Goal: Task Accomplishment & Management: Manage account settings

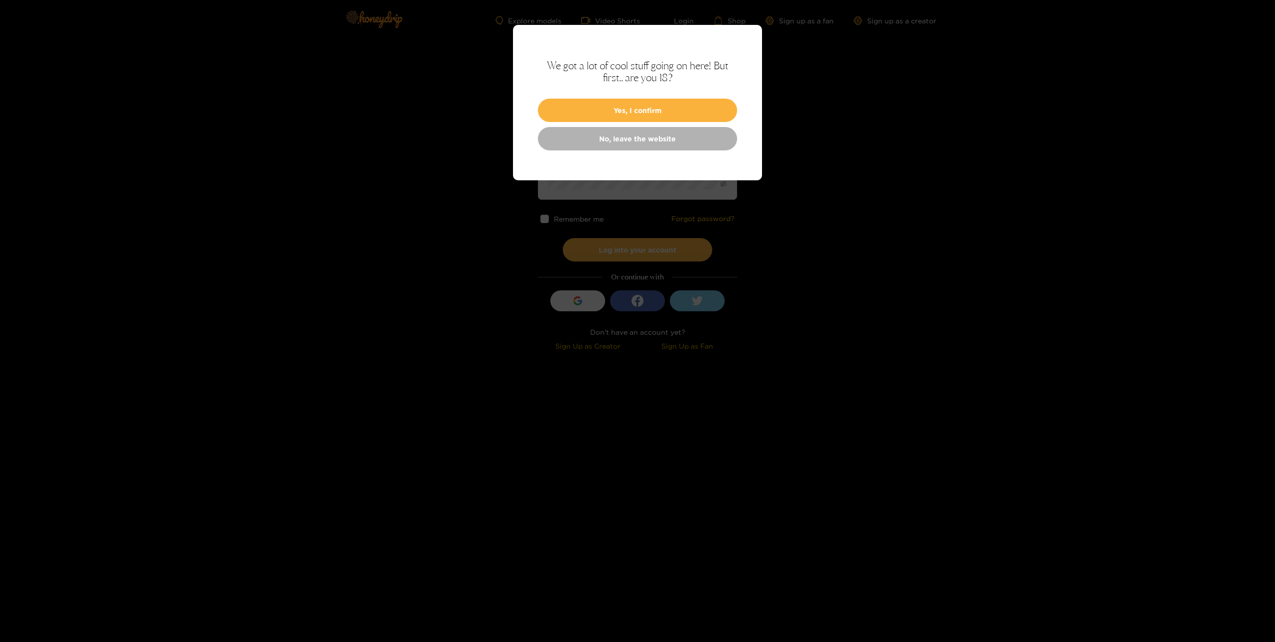
click at [648, 109] on button "Yes, I confirm" at bounding box center [637, 110] width 199 height 23
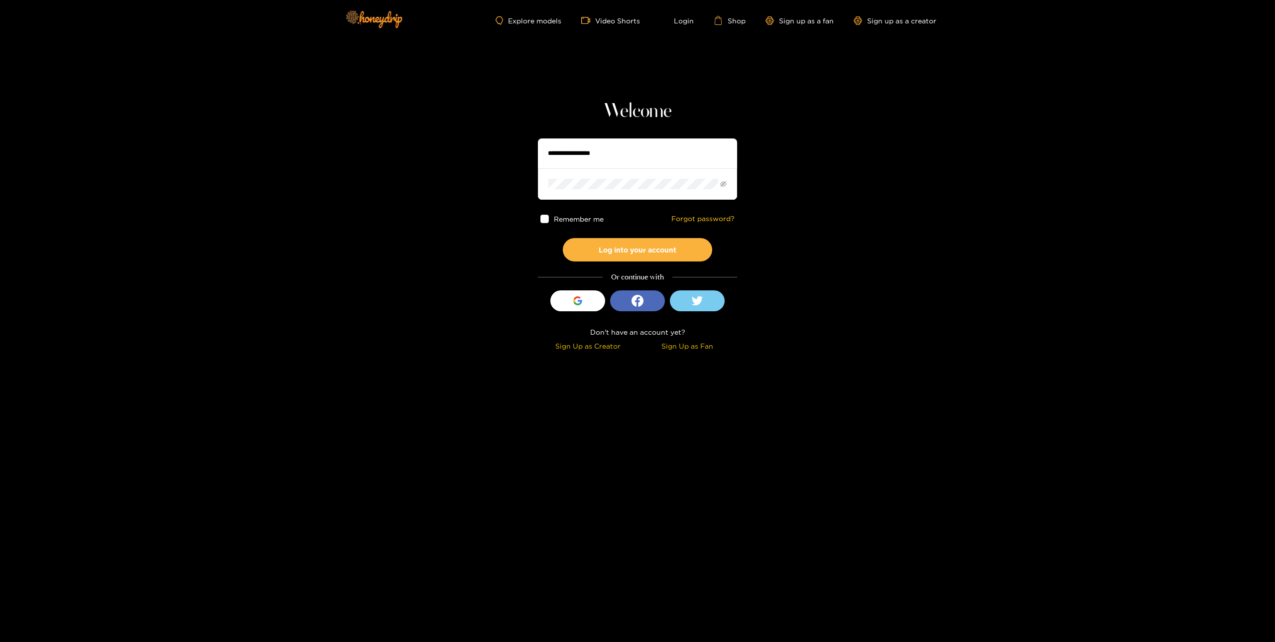
click at [625, 144] on input "text" at bounding box center [637, 153] width 199 height 30
click at [632, 195] on span at bounding box center [637, 183] width 199 height 31
click at [563, 238] on button "Log into your account" at bounding box center [637, 249] width 149 height 23
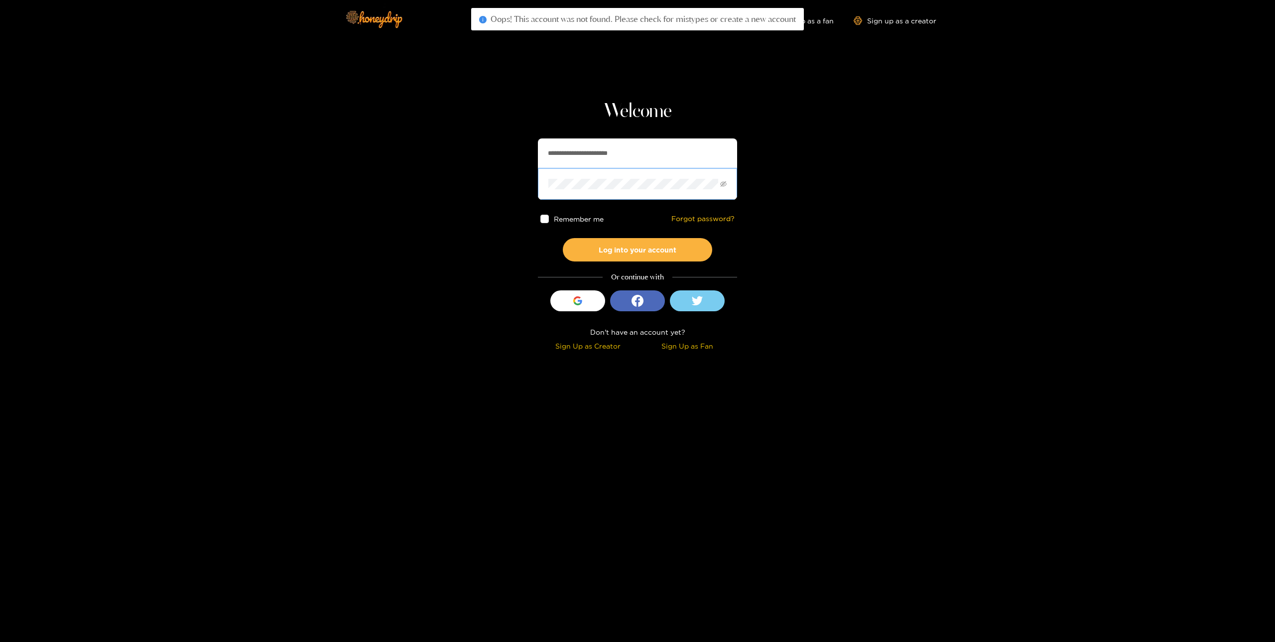
click at [725, 184] on icon "eye-invisible" at bounding box center [723, 184] width 6 height 6
click at [636, 150] on input "**********" at bounding box center [637, 153] width 199 height 30
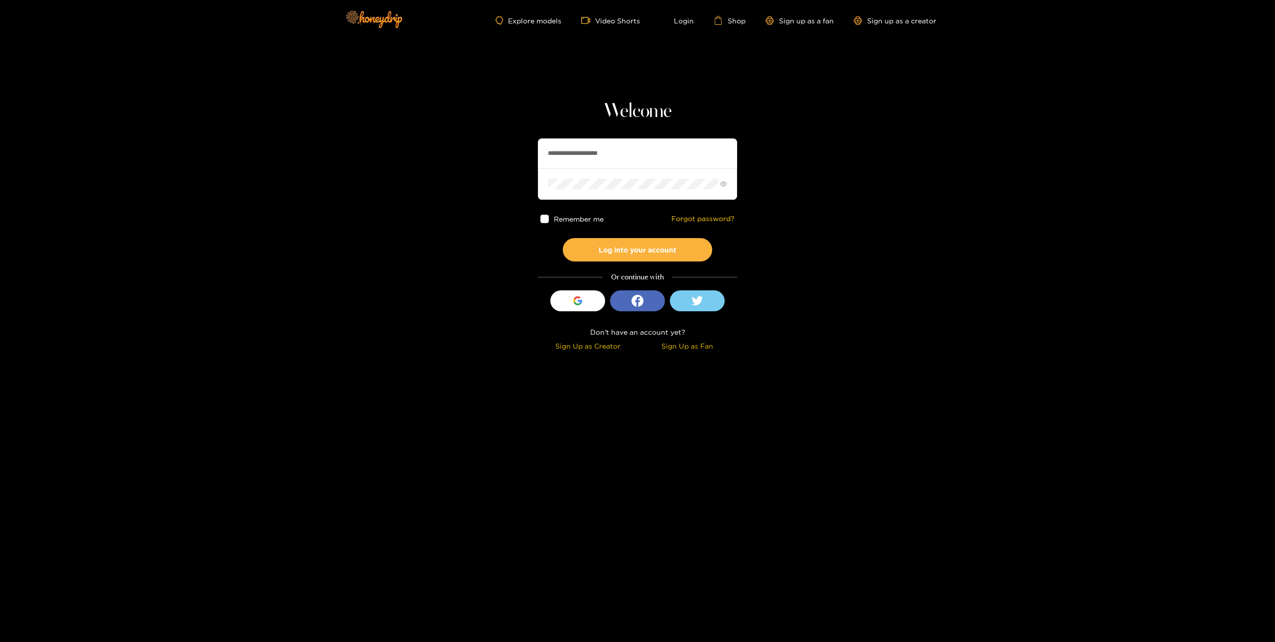
click at [682, 248] on button "Log into your account" at bounding box center [637, 249] width 149 height 23
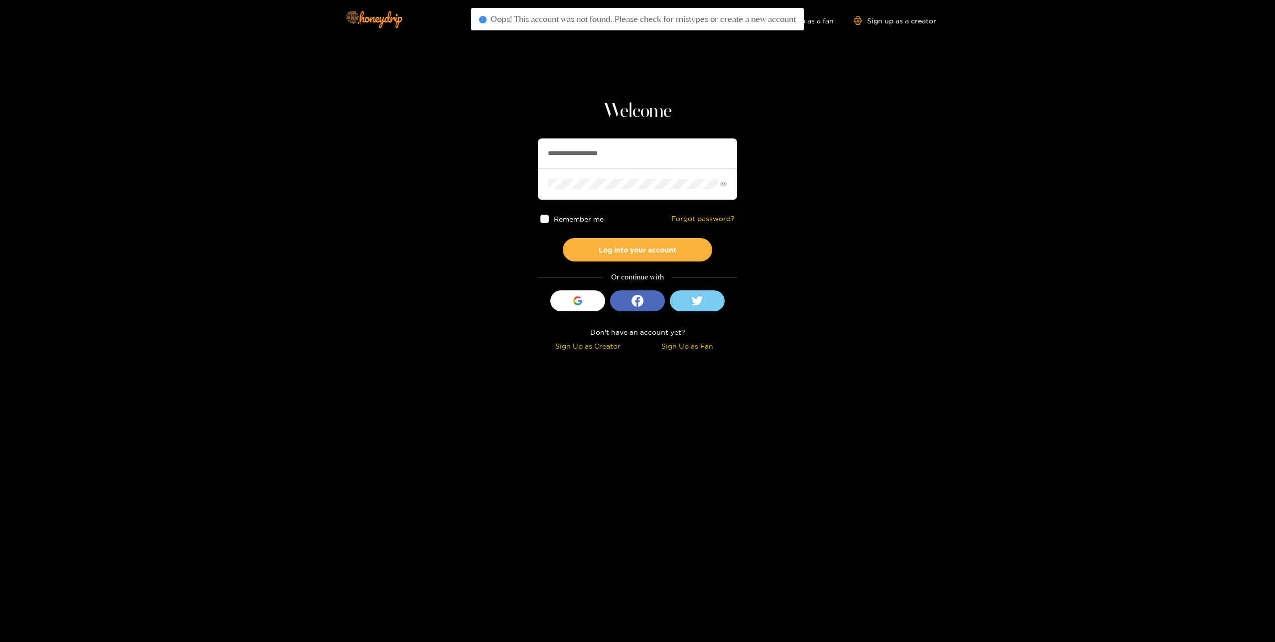
click at [620, 197] on span at bounding box center [637, 183] width 199 height 31
click at [563, 238] on button "Log into your account" at bounding box center [637, 249] width 149 height 23
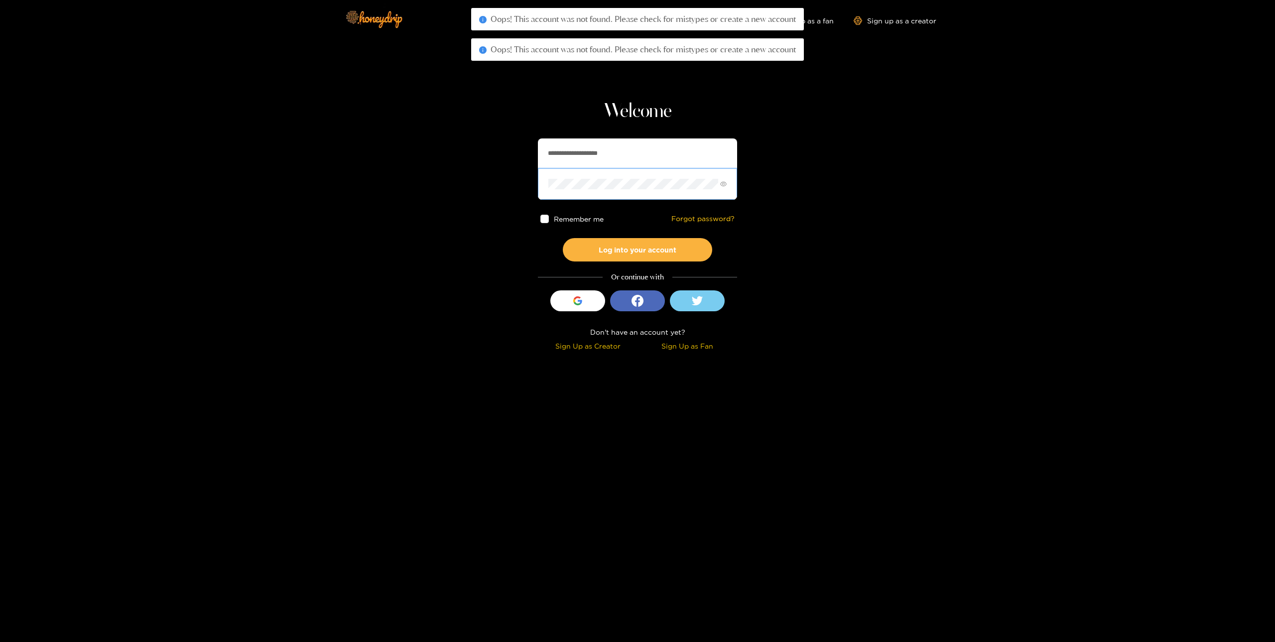
click at [563, 238] on button "Log into your account" at bounding box center [637, 249] width 149 height 23
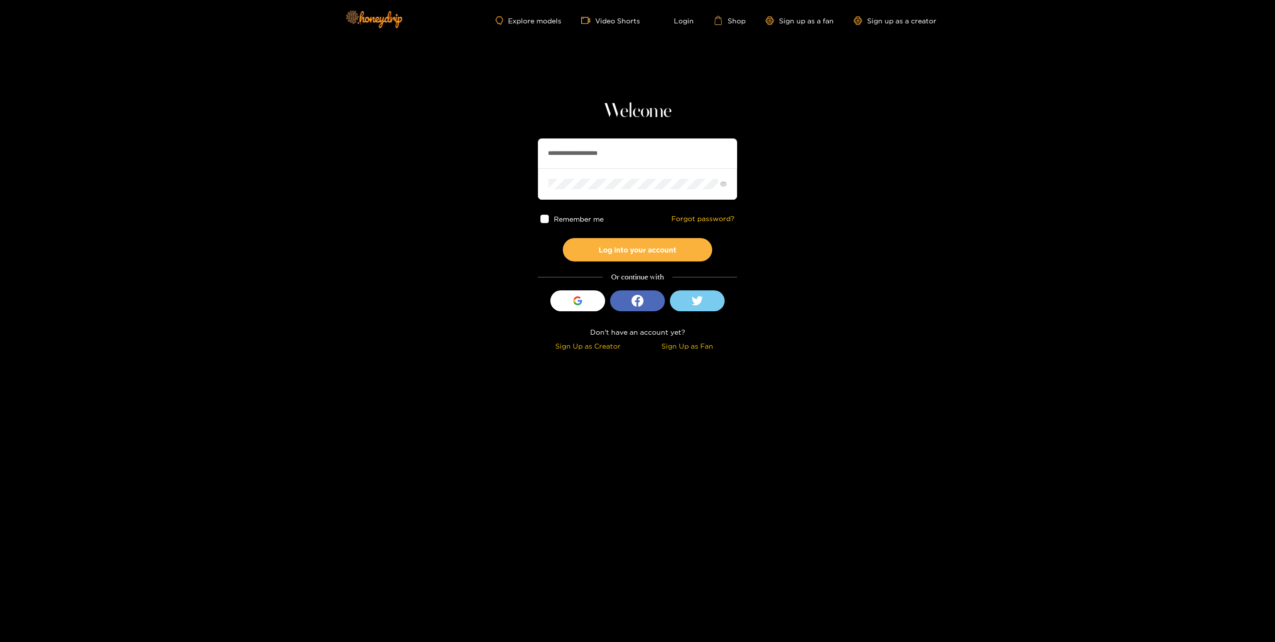
drag, startPoint x: 644, startPoint y: 152, endPoint x: 416, endPoint y: 133, distance: 229.4
click at [416, 133] on section "**********" at bounding box center [637, 177] width 1275 height 354
type input "**********"
click at [642, 252] on button "Log into your account" at bounding box center [637, 249] width 149 height 23
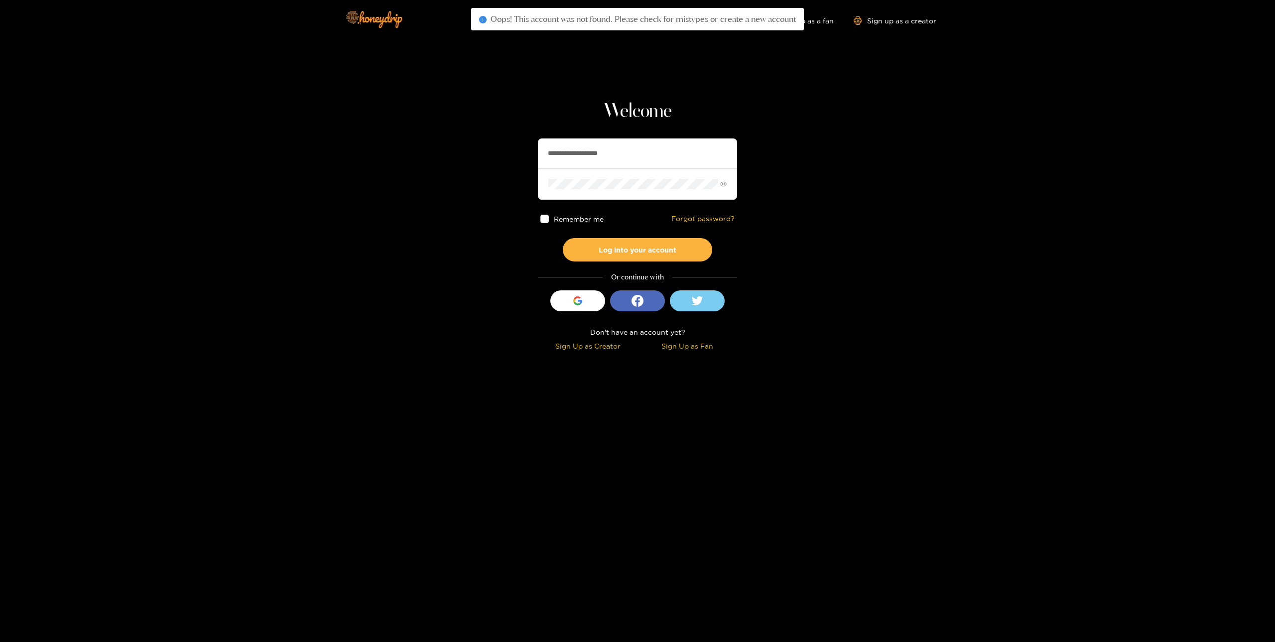
click at [630, 190] on span at bounding box center [637, 183] width 199 height 31
click at [563, 238] on button "Log into your account" at bounding box center [637, 249] width 149 height 23
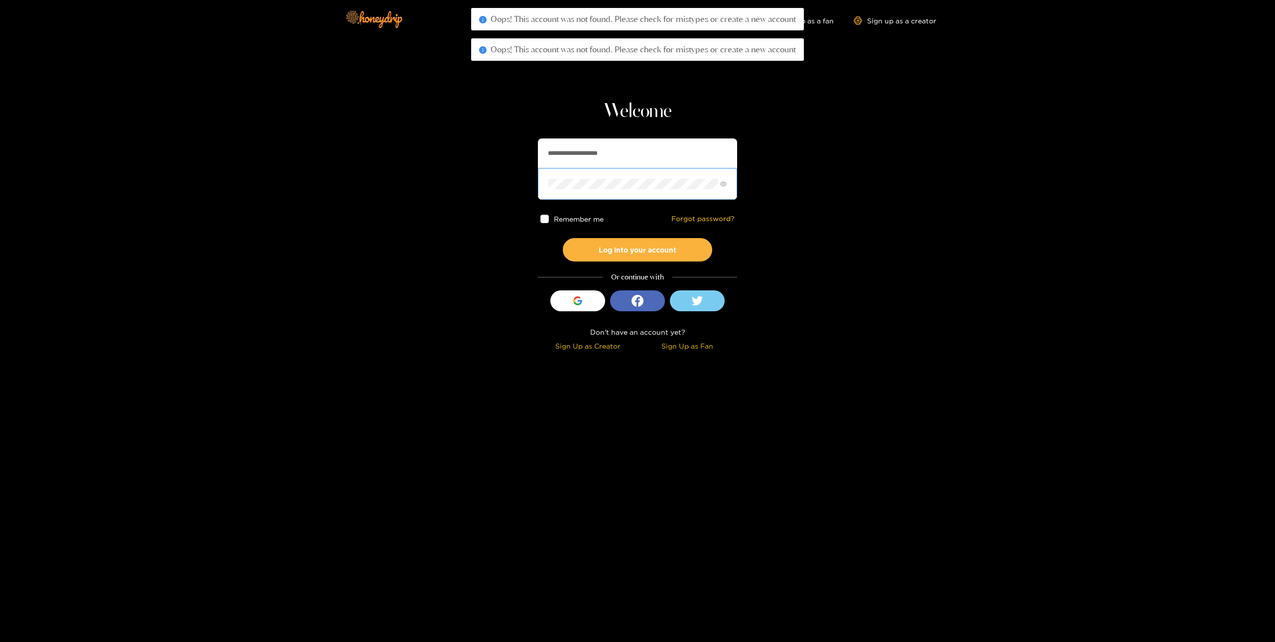
click at [563, 238] on button "Log into your account" at bounding box center [637, 249] width 149 height 23
